Goal: Book appointment/travel/reservation

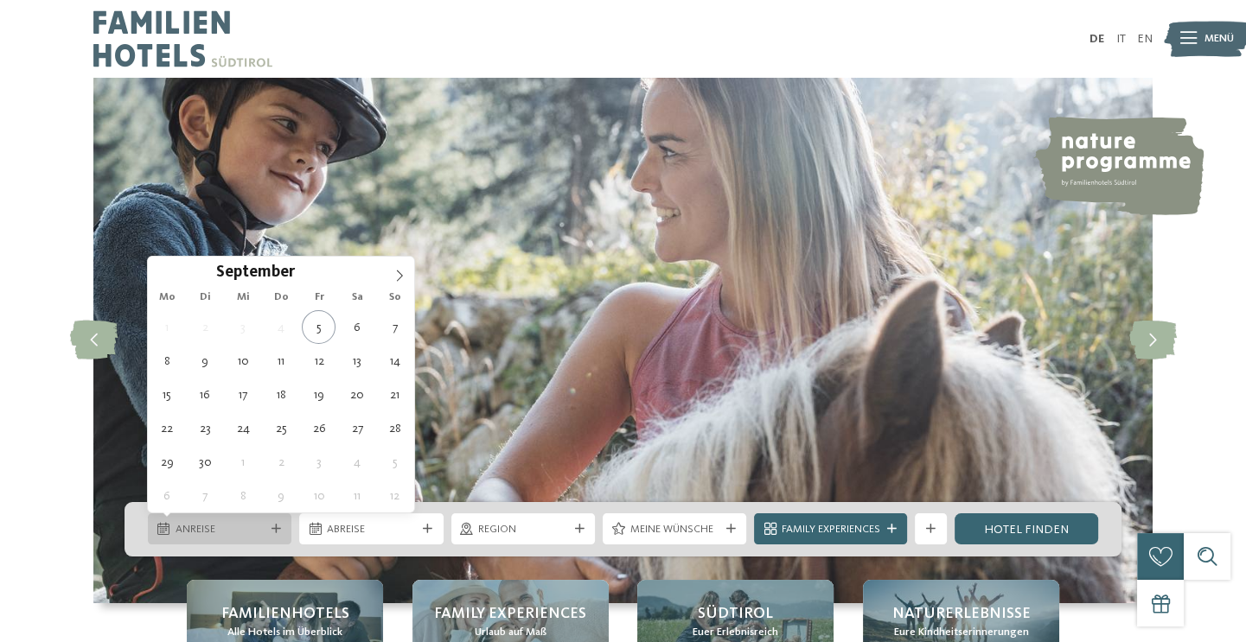
click at [248, 524] on span "Anreise" at bounding box center [219, 530] width 89 height 16
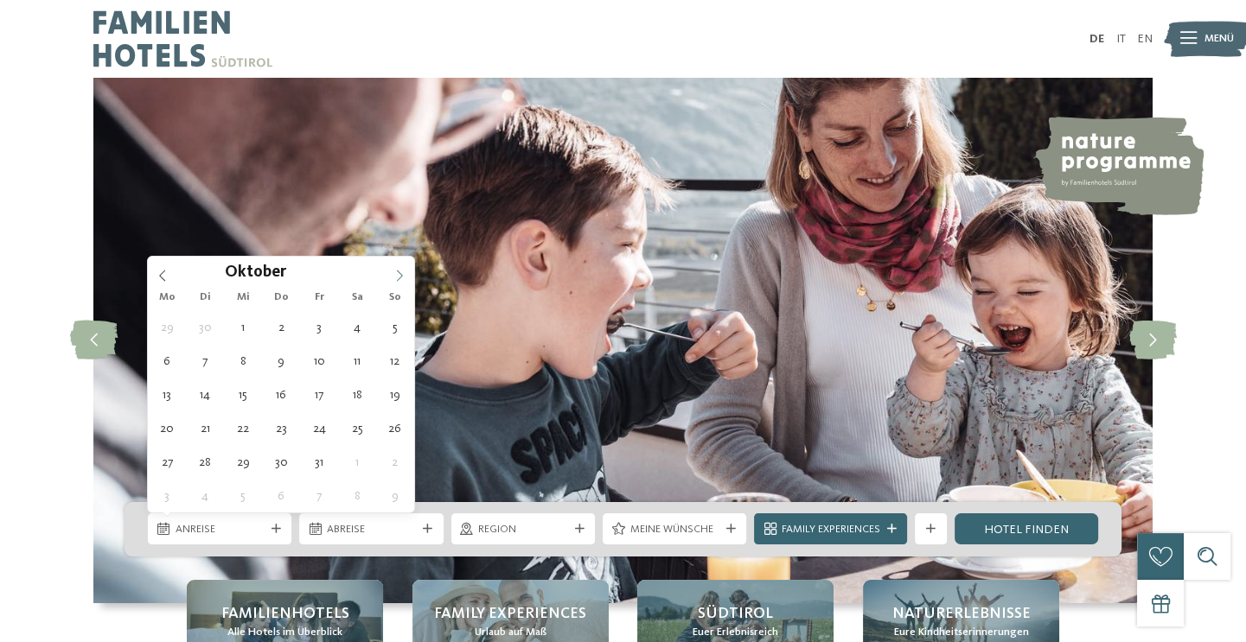
click at [403, 262] on span at bounding box center [399, 271] width 29 height 29
type div "05.10.2025"
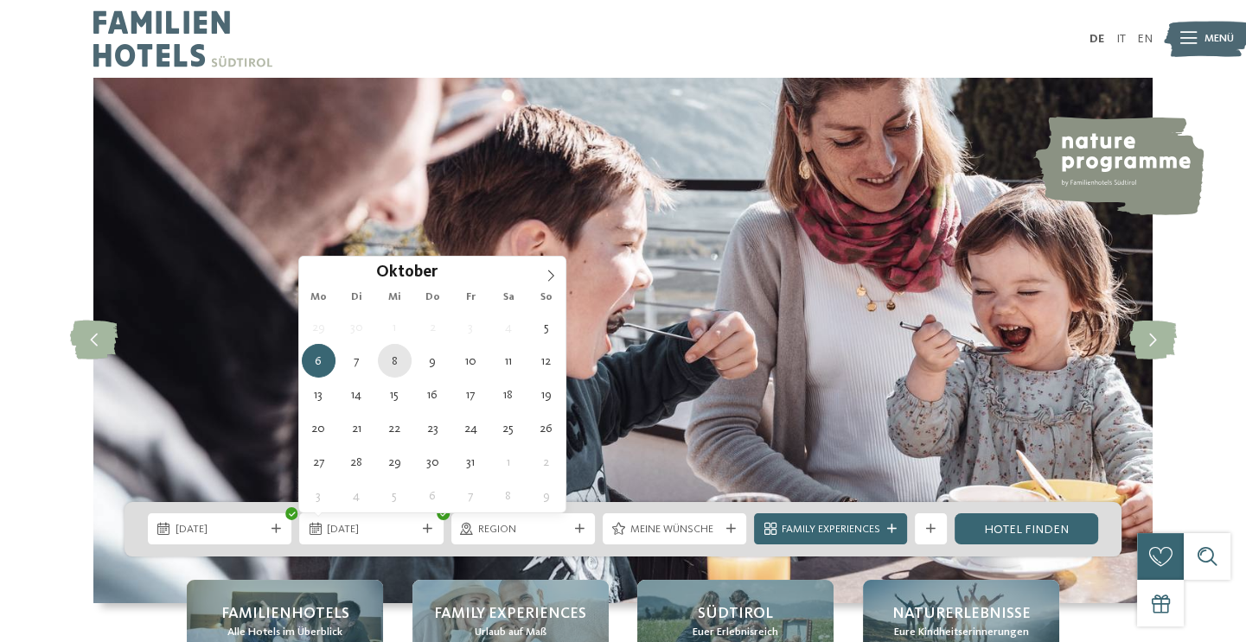
type div "08.10.2025"
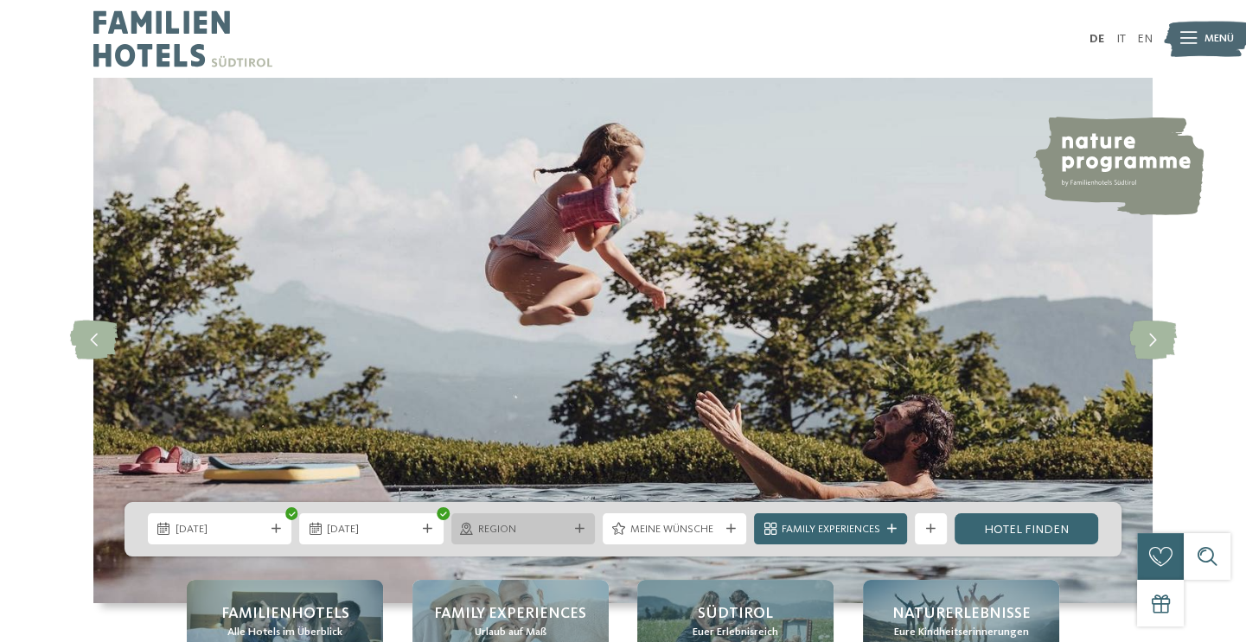
click at [570, 521] on div "Region" at bounding box center [523, 529] width 97 height 16
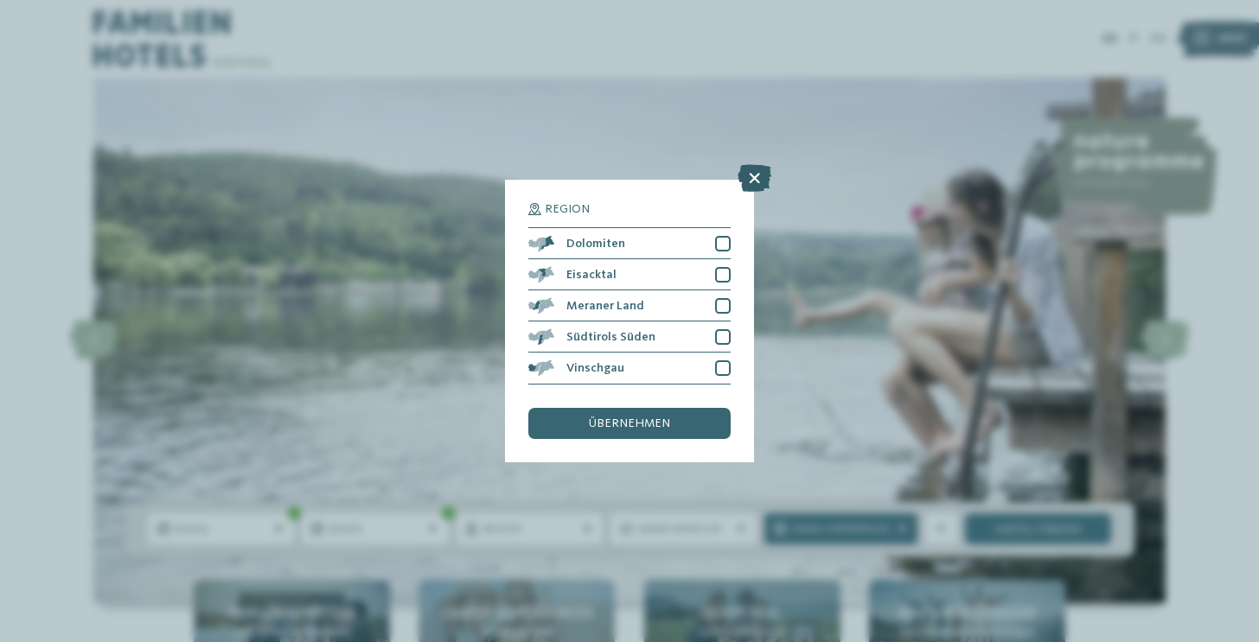
click at [753, 175] on icon at bounding box center [754, 179] width 34 height 28
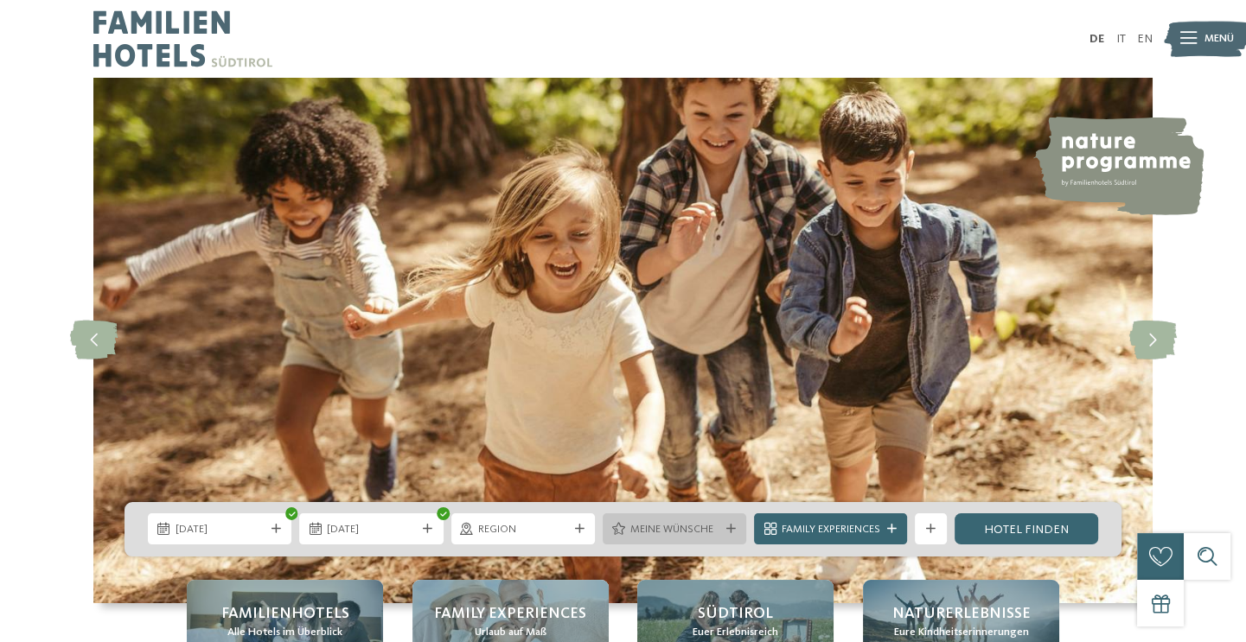
click at [727, 529] on icon at bounding box center [731, 530] width 10 height 10
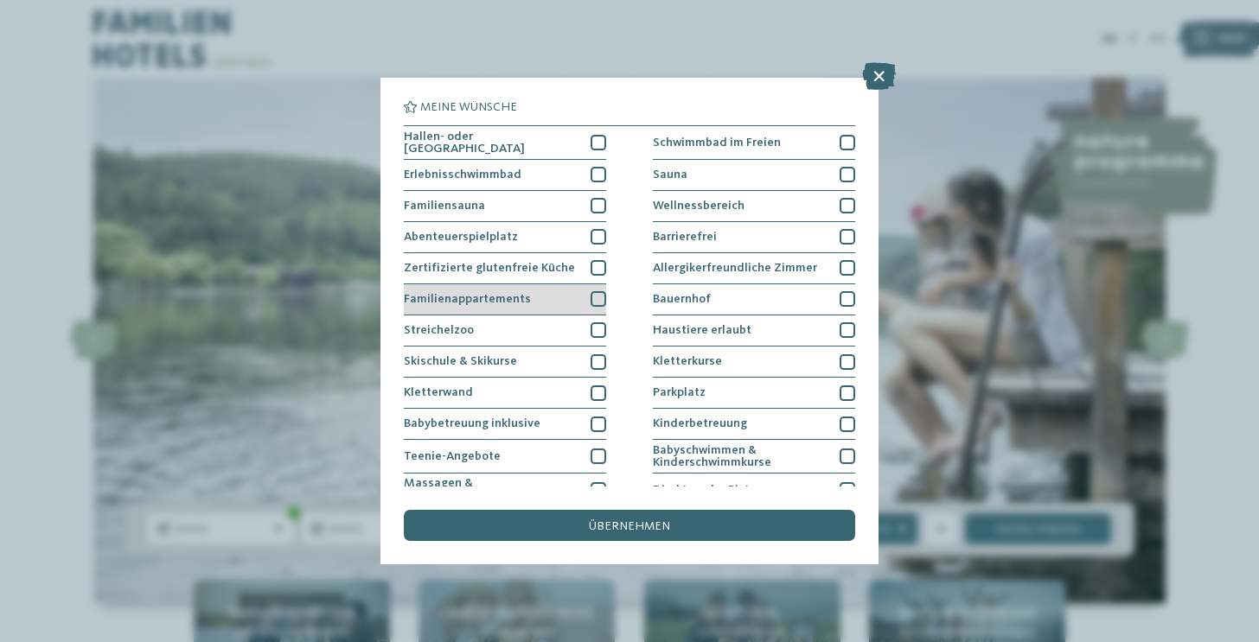
click at [595, 295] on div at bounding box center [598, 299] width 16 height 16
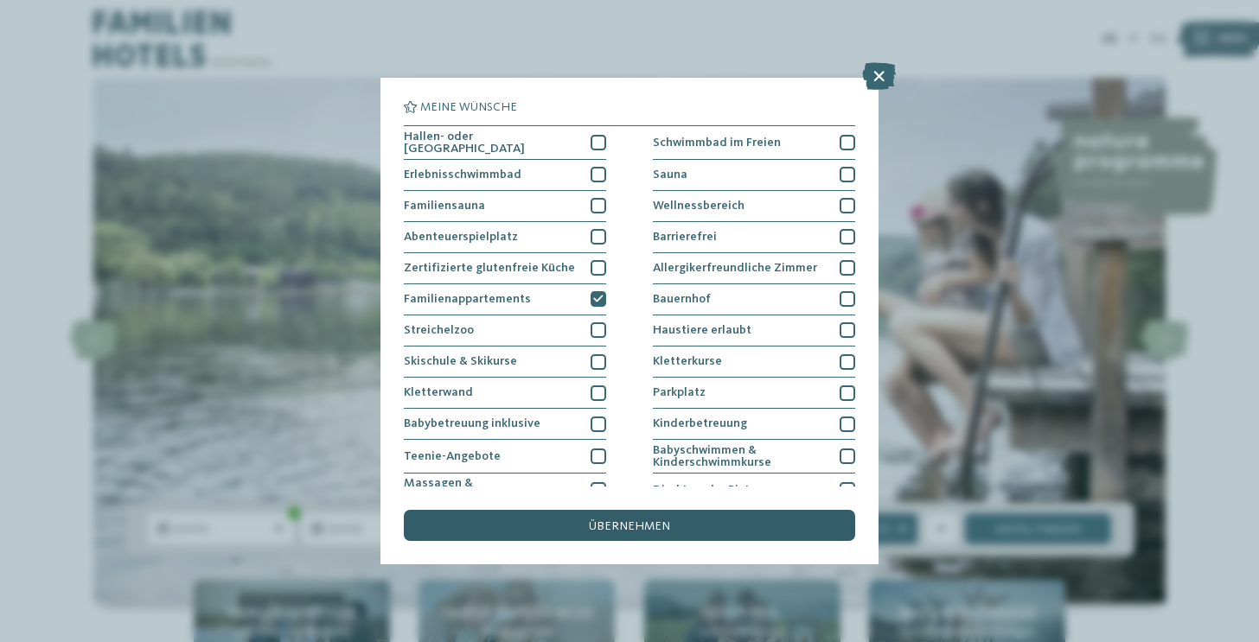
click at [647, 521] on span "übernehmen" at bounding box center [629, 526] width 81 height 12
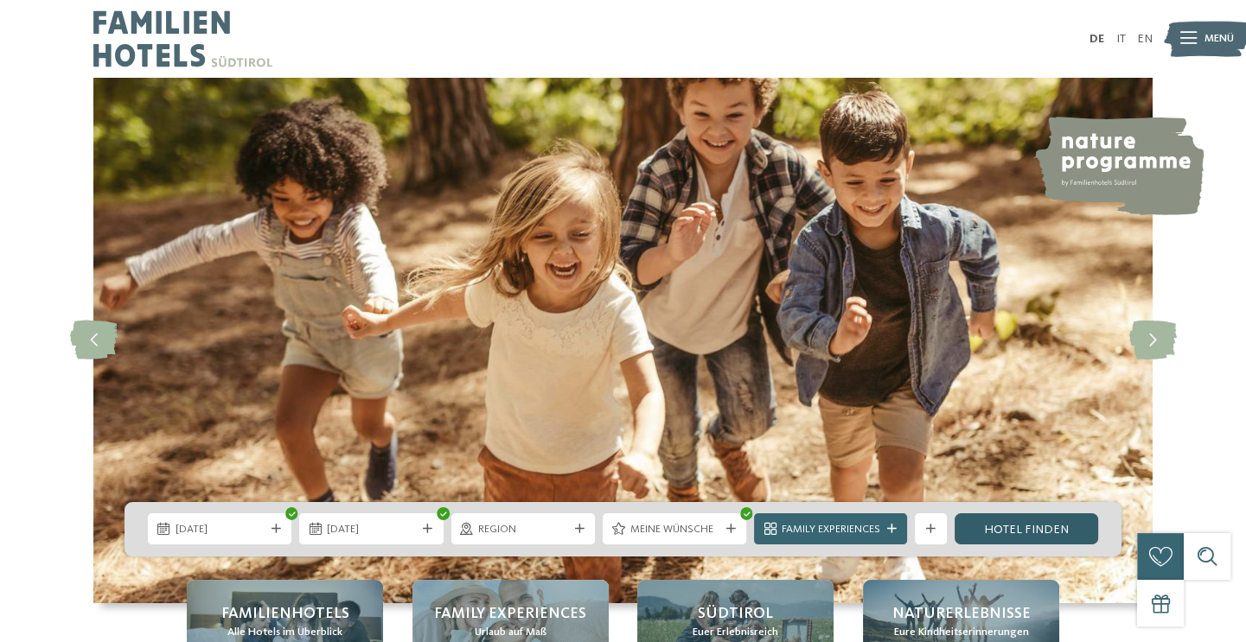
click at [1023, 526] on link "Hotel finden" at bounding box center [1025, 528] width 143 height 31
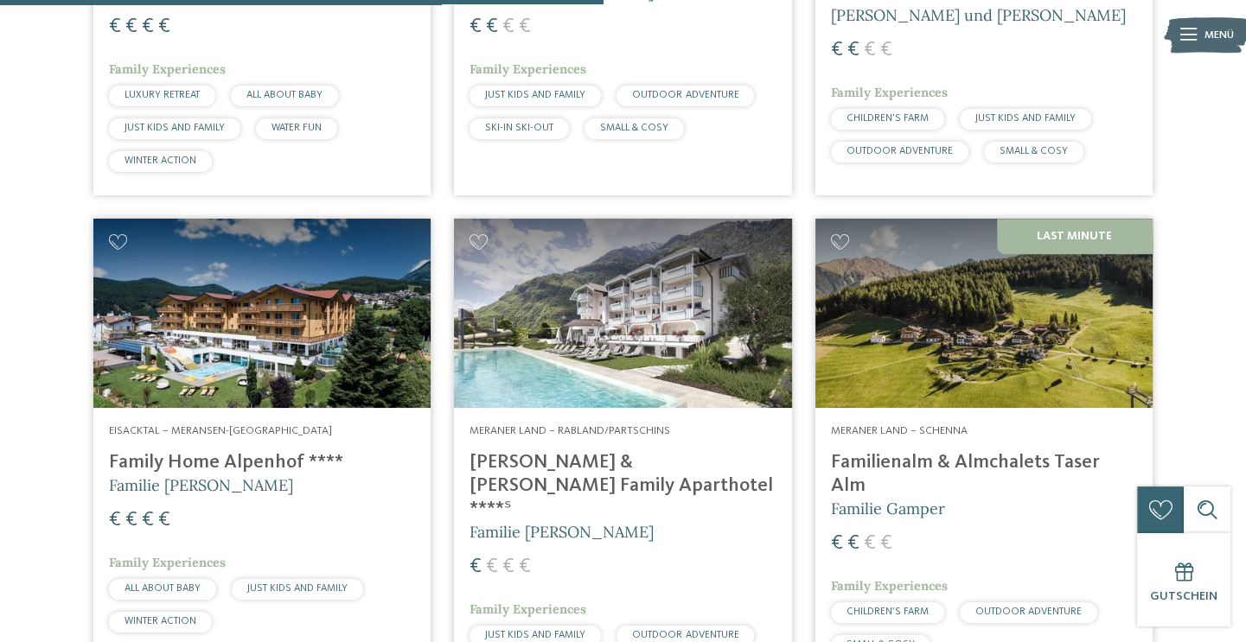
scroll to position [1421, 0]
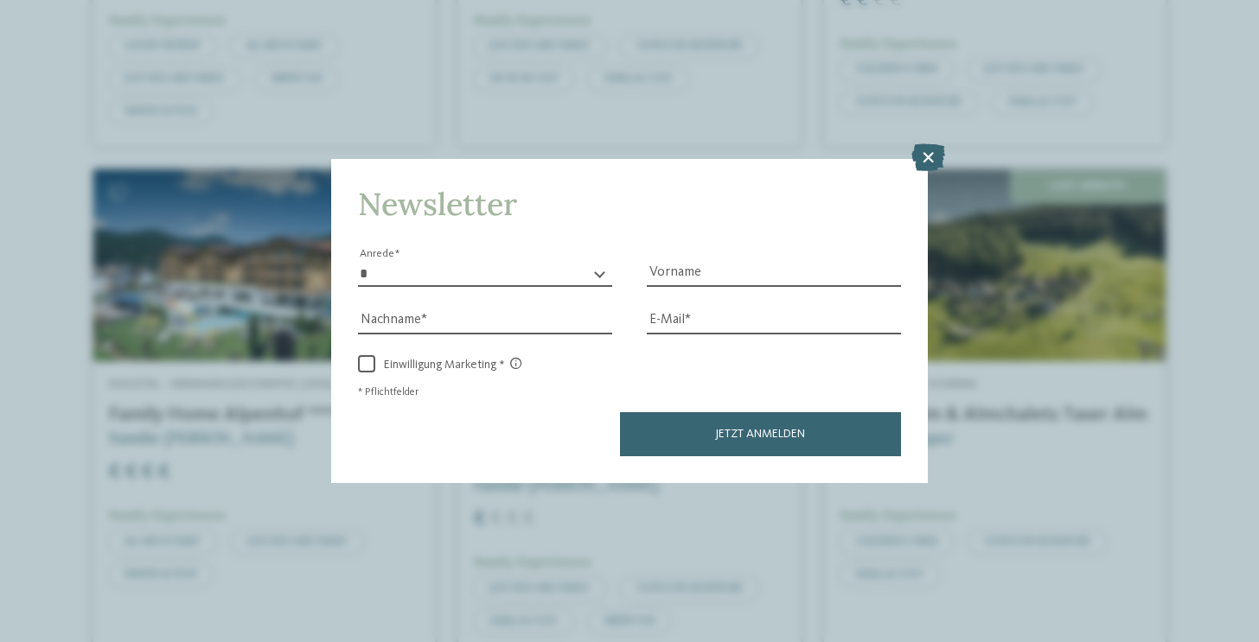
drag, startPoint x: 1255, startPoint y: 289, endPoint x: 1255, endPoint y: 358, distance: 69.2
click at [1245, 358] on html "Kleinen Moment noch – die Webseite wird geladen … DE IT ." at bounding box center [629, 343] width 1259 height 3529
click at [934, 153] on icon at bounding box center [928, 157] width 34 height 28
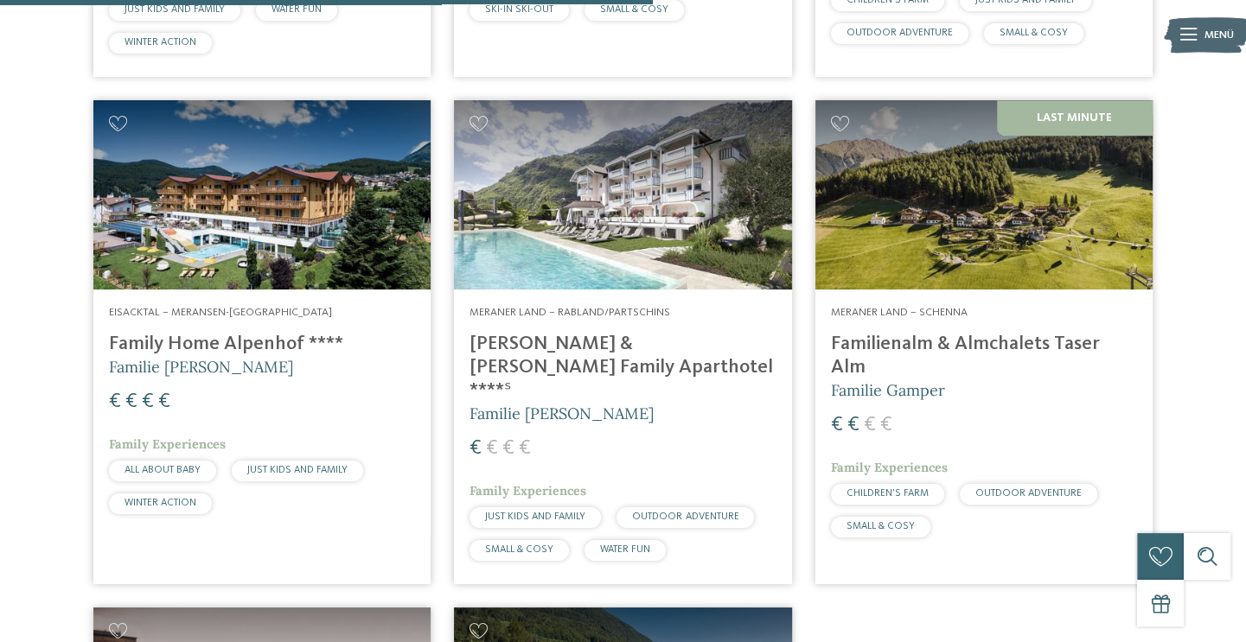
scroll to position [1445, 0]
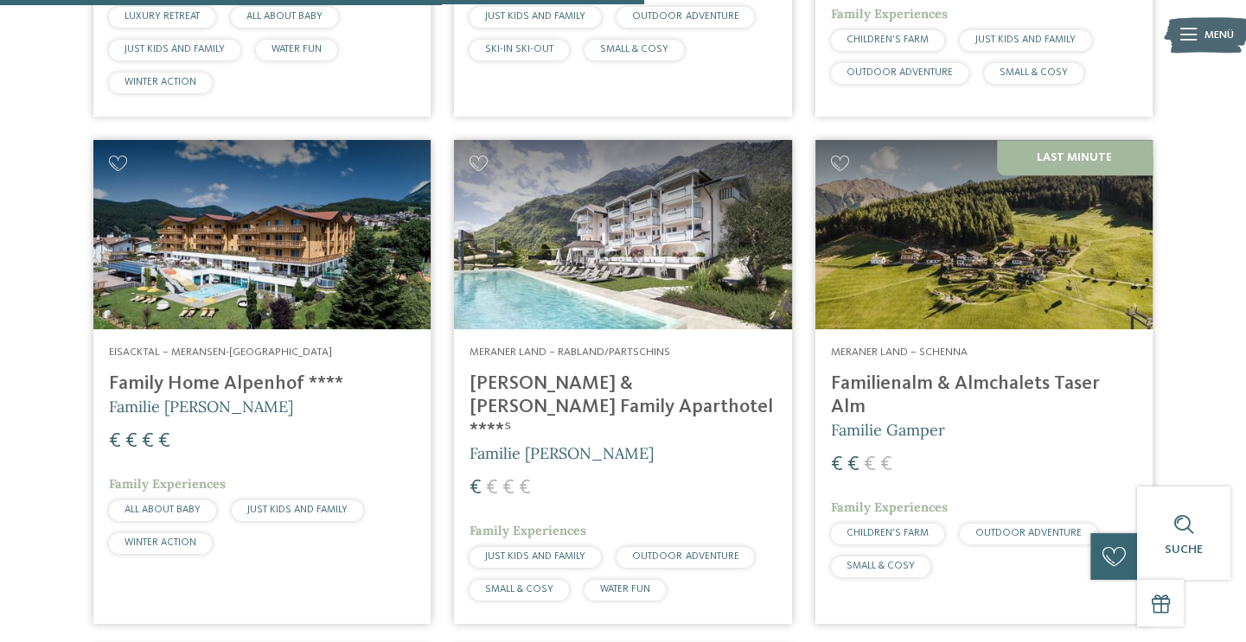
click at [1007, 255] on img at bounding box center [983, 234] width 337 height 189
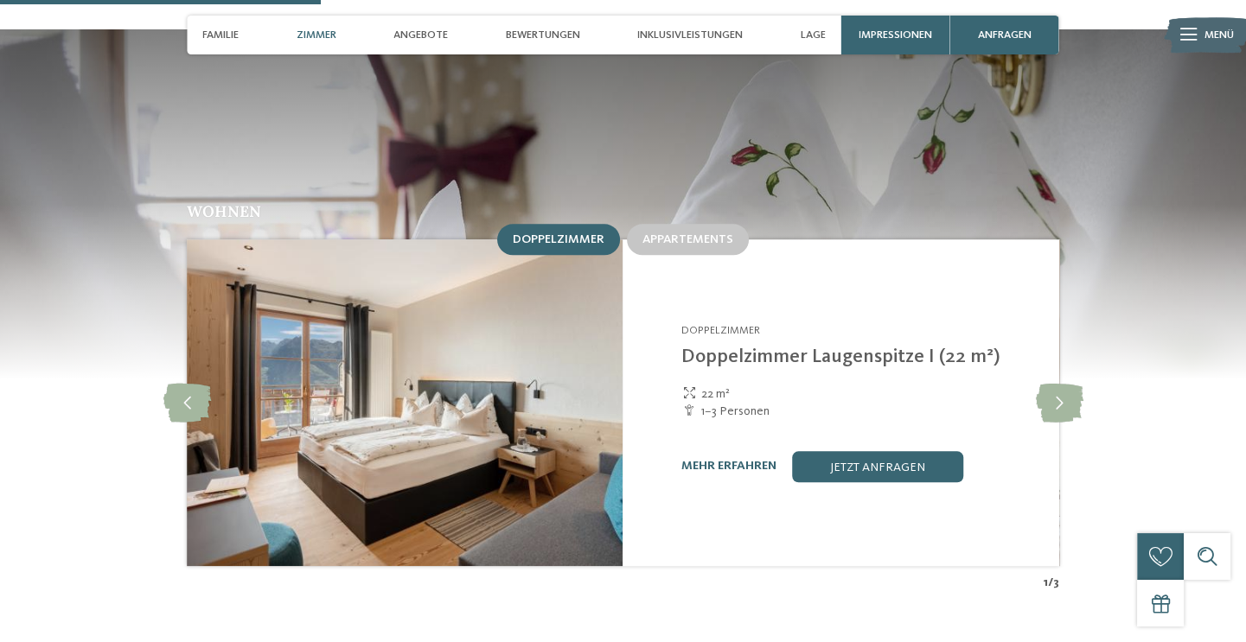
scroll to position [1598, 0]
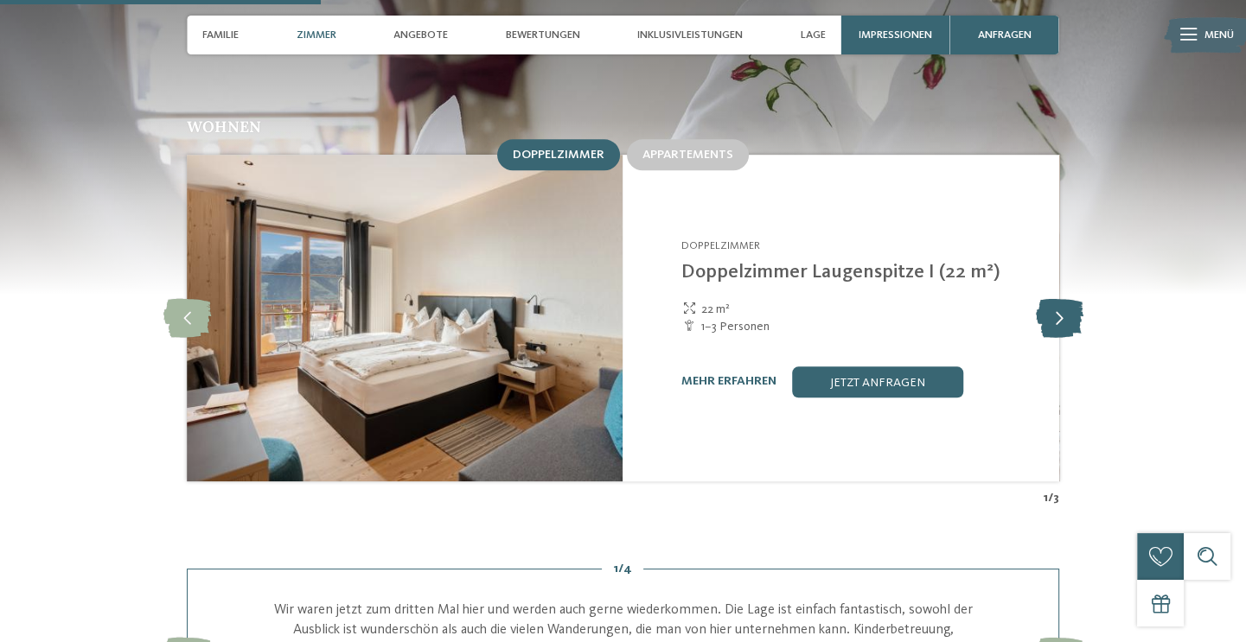
click at [1062, 298] on icon at bounding box center [1059, 317] width 48 height 39
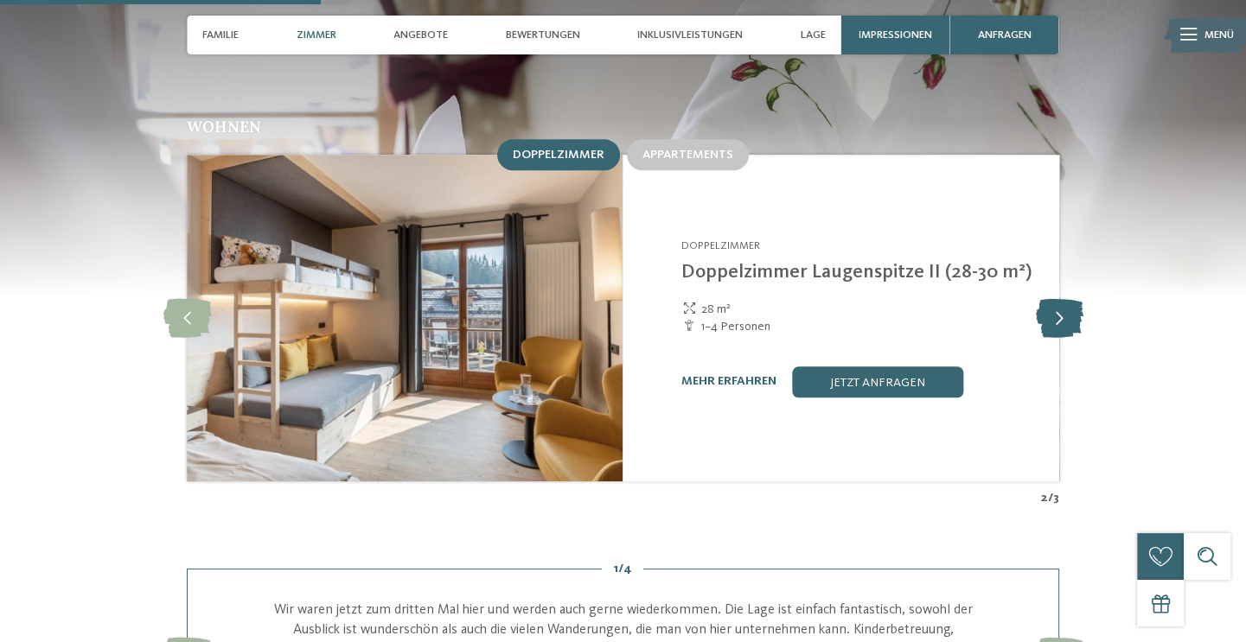
click at [1062, 298] on icon at bounding box center [1059, 317] width 48 height 39
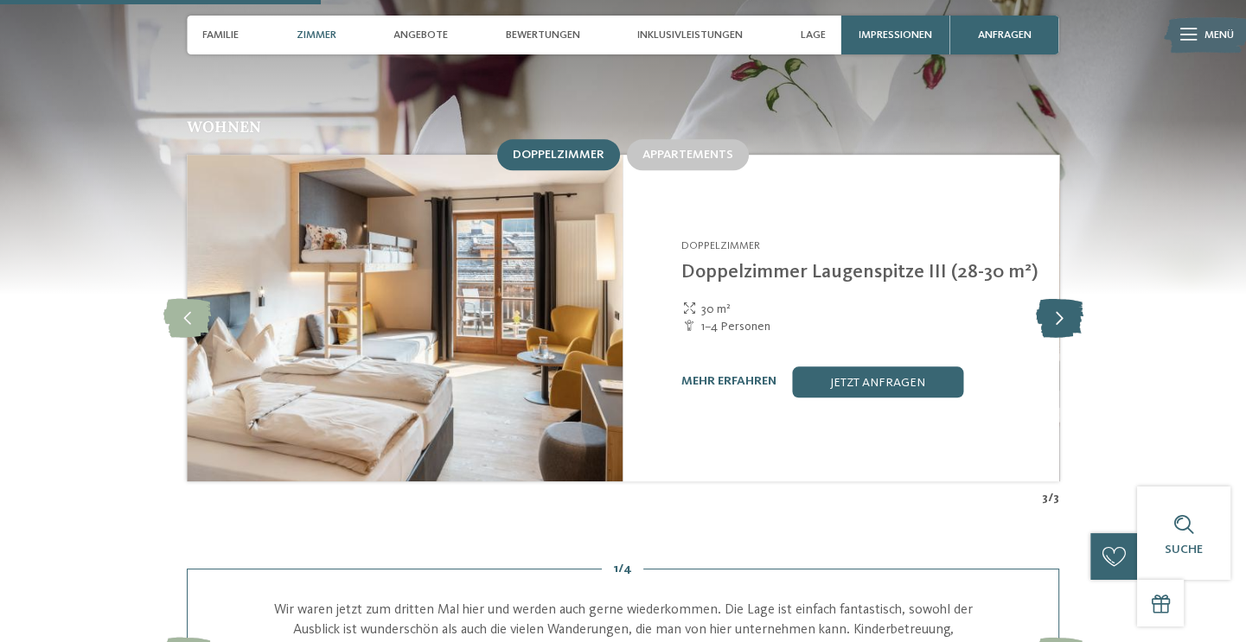
click at [1062, 298] on icon at bounding box center [1059, 317] width 48 height 39
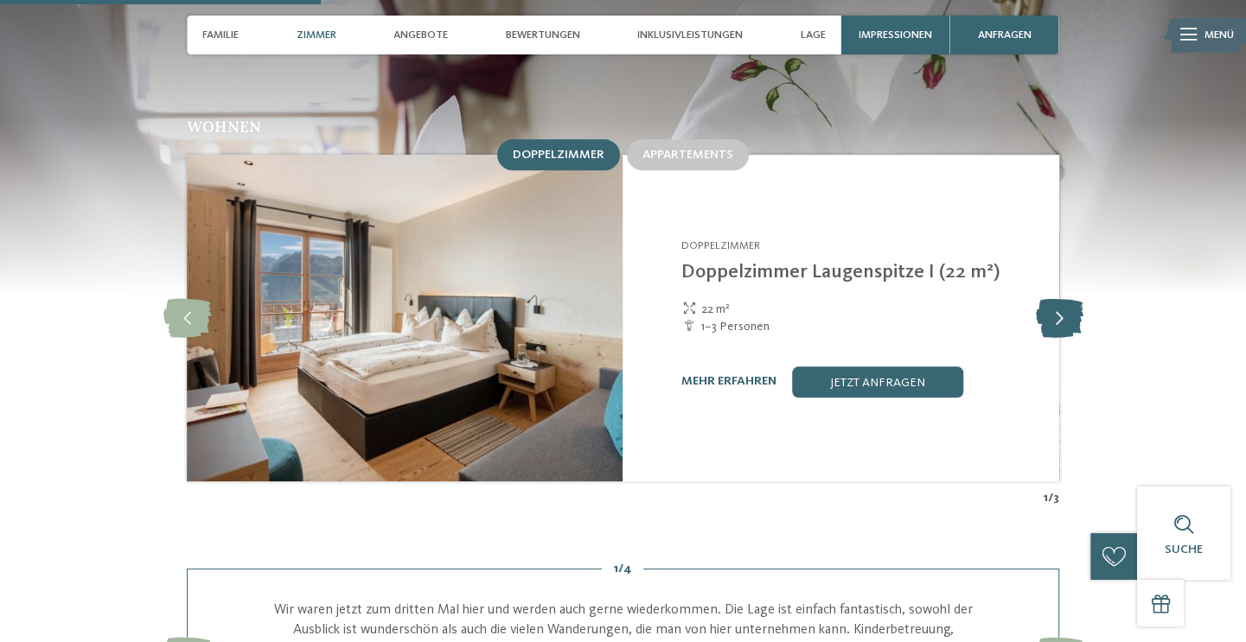
click at [1062, 298] on icon at bounding box center [1059, 317] width 48 height 39
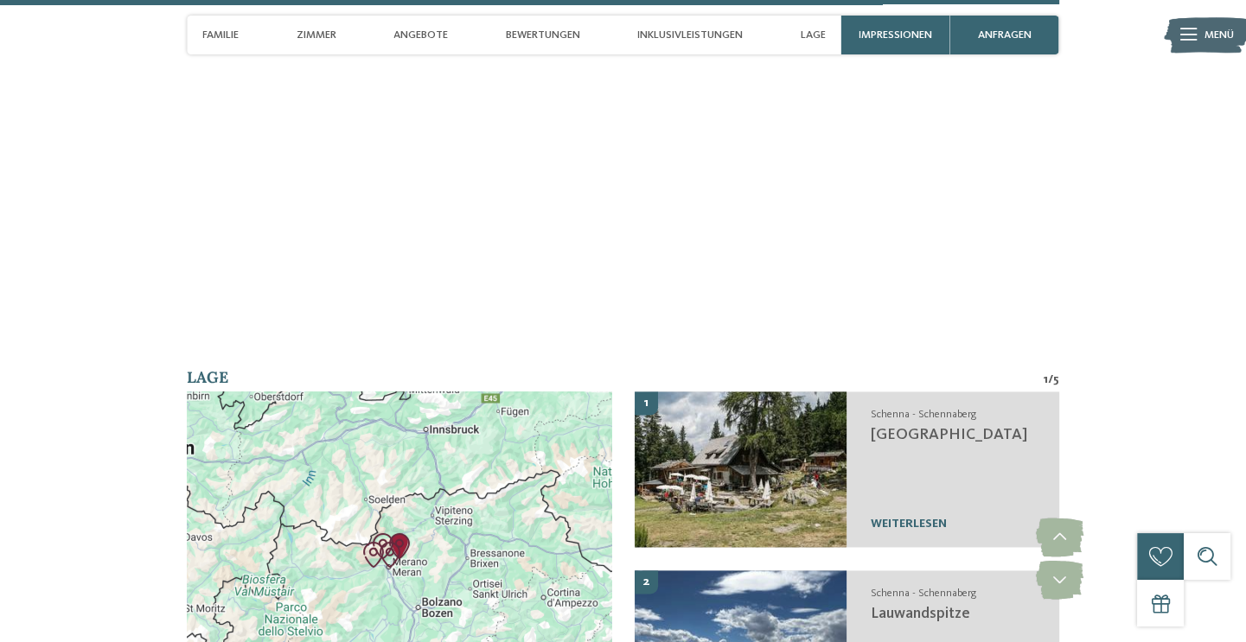
scroll to position [5271, 0]
